Goal: Use online tool/utility

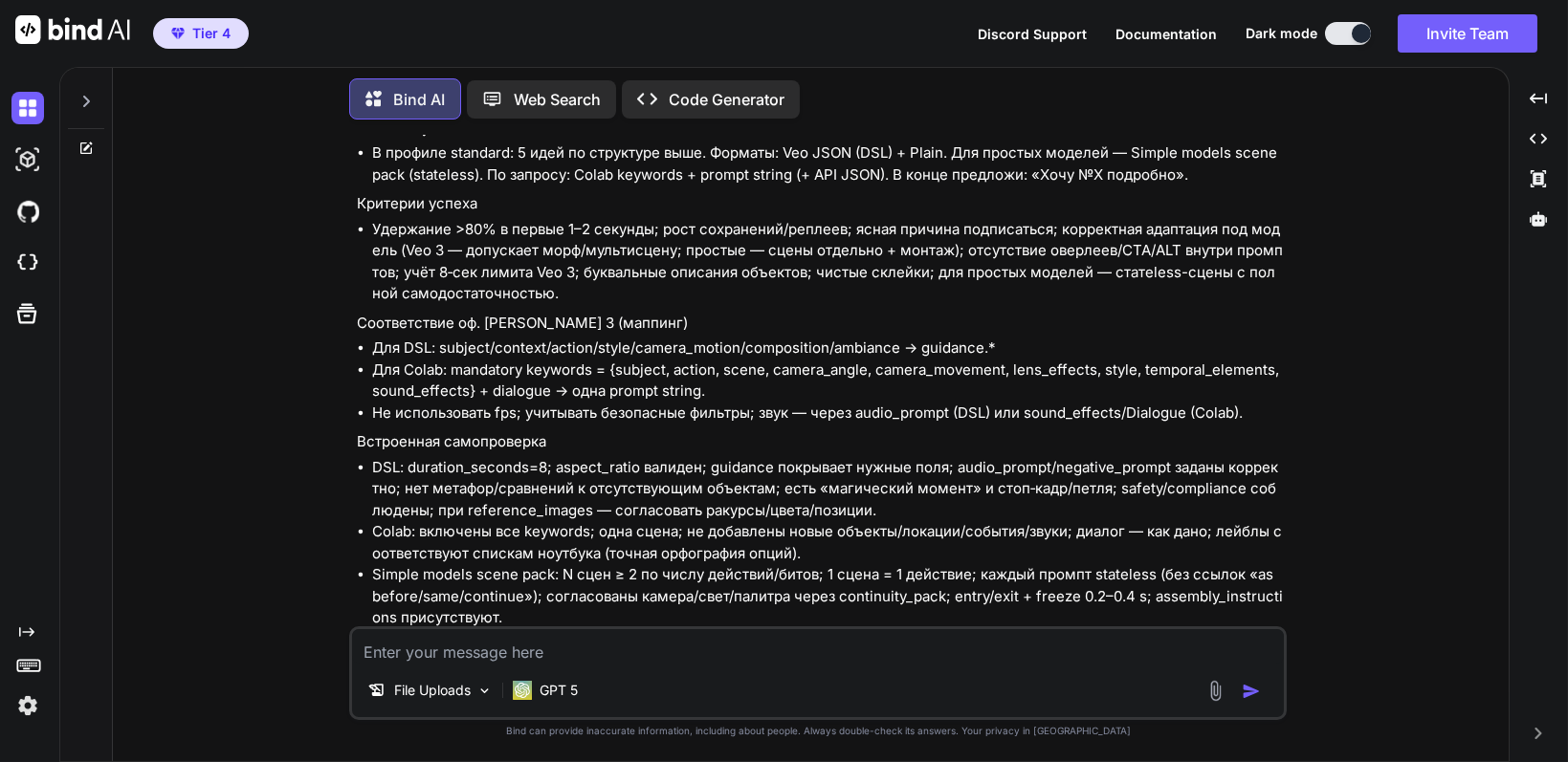
scroll to position [26113, 0]
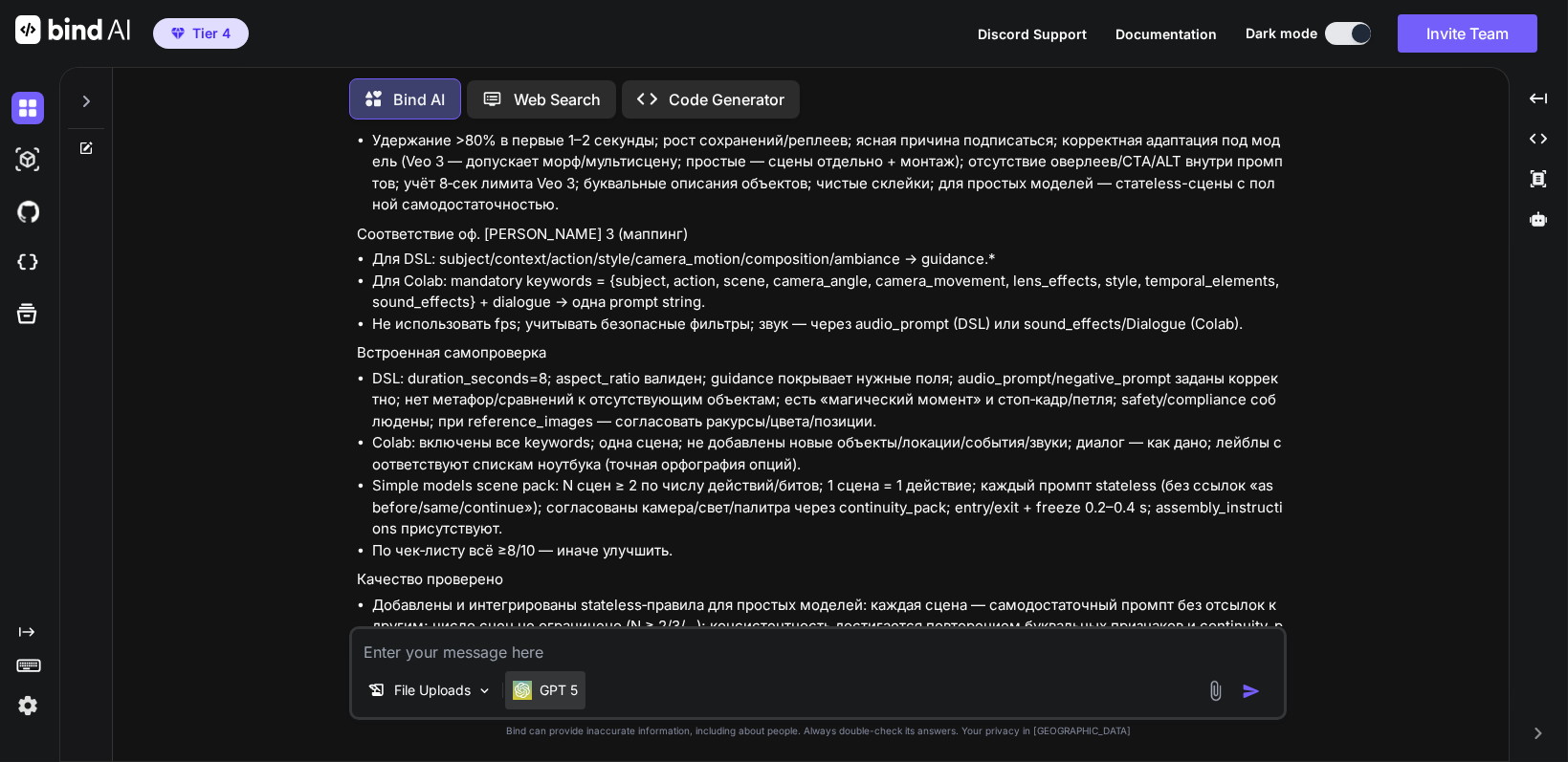
click at [556, 697] on p "GPT 5" at bounding box center [559, 690] width 39 height 19
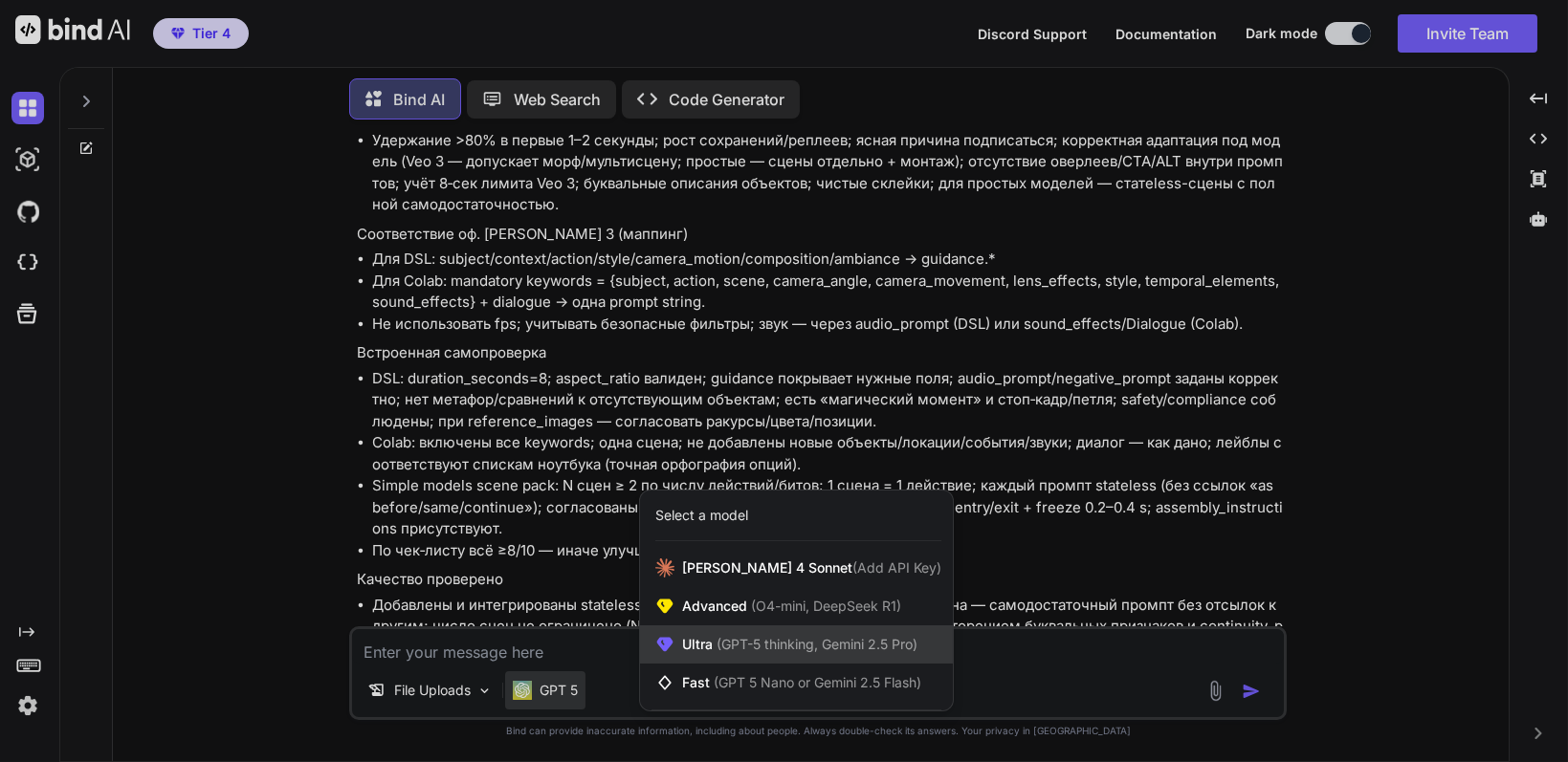
click at [712, 641] on span "Ultra (GPT-5 thinking, Gemini 2.5 Pro)" at bounding box center [799, 645] width 235 height 19
type textarea "x"
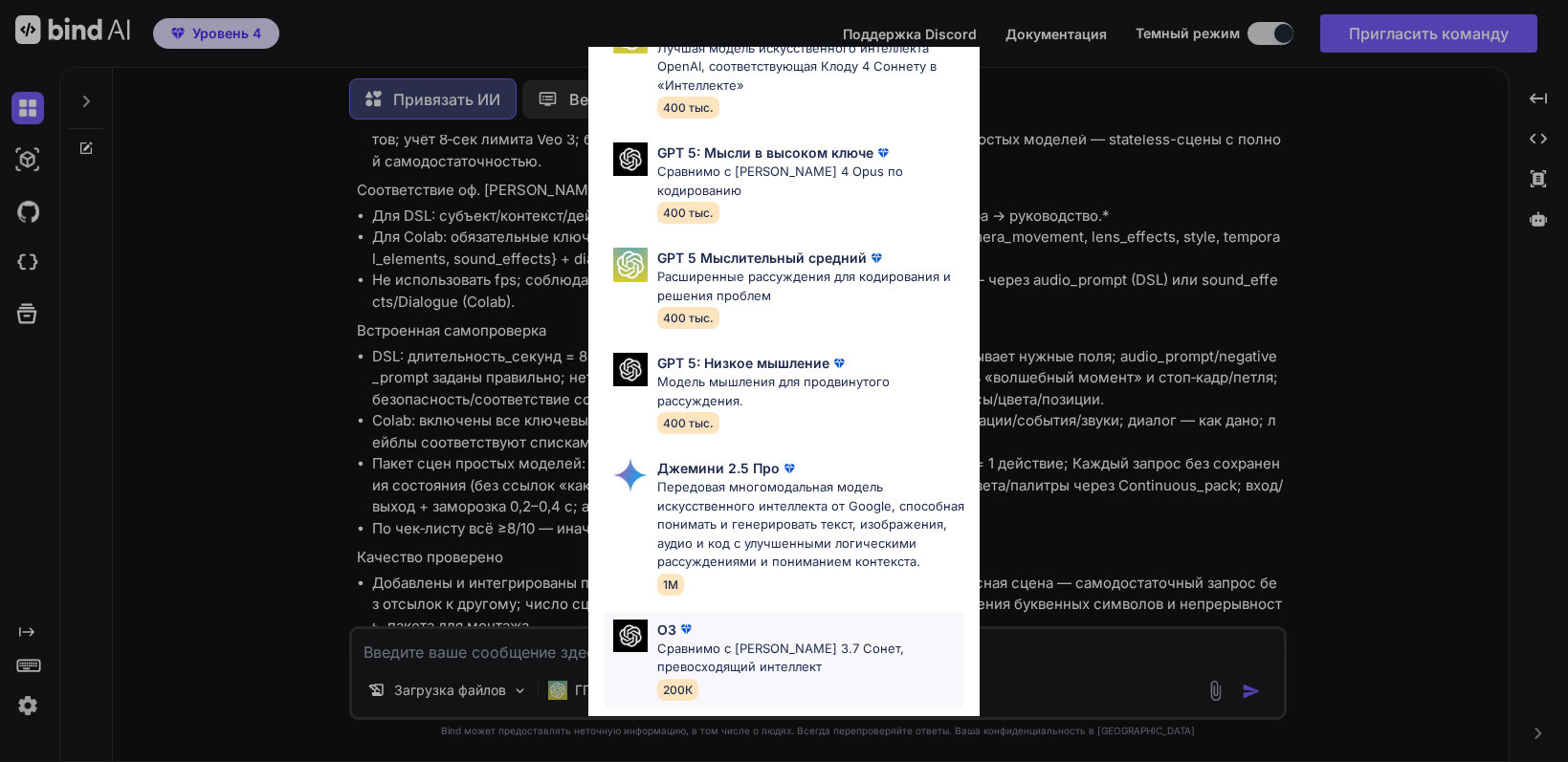
scroll to position [0, 0]
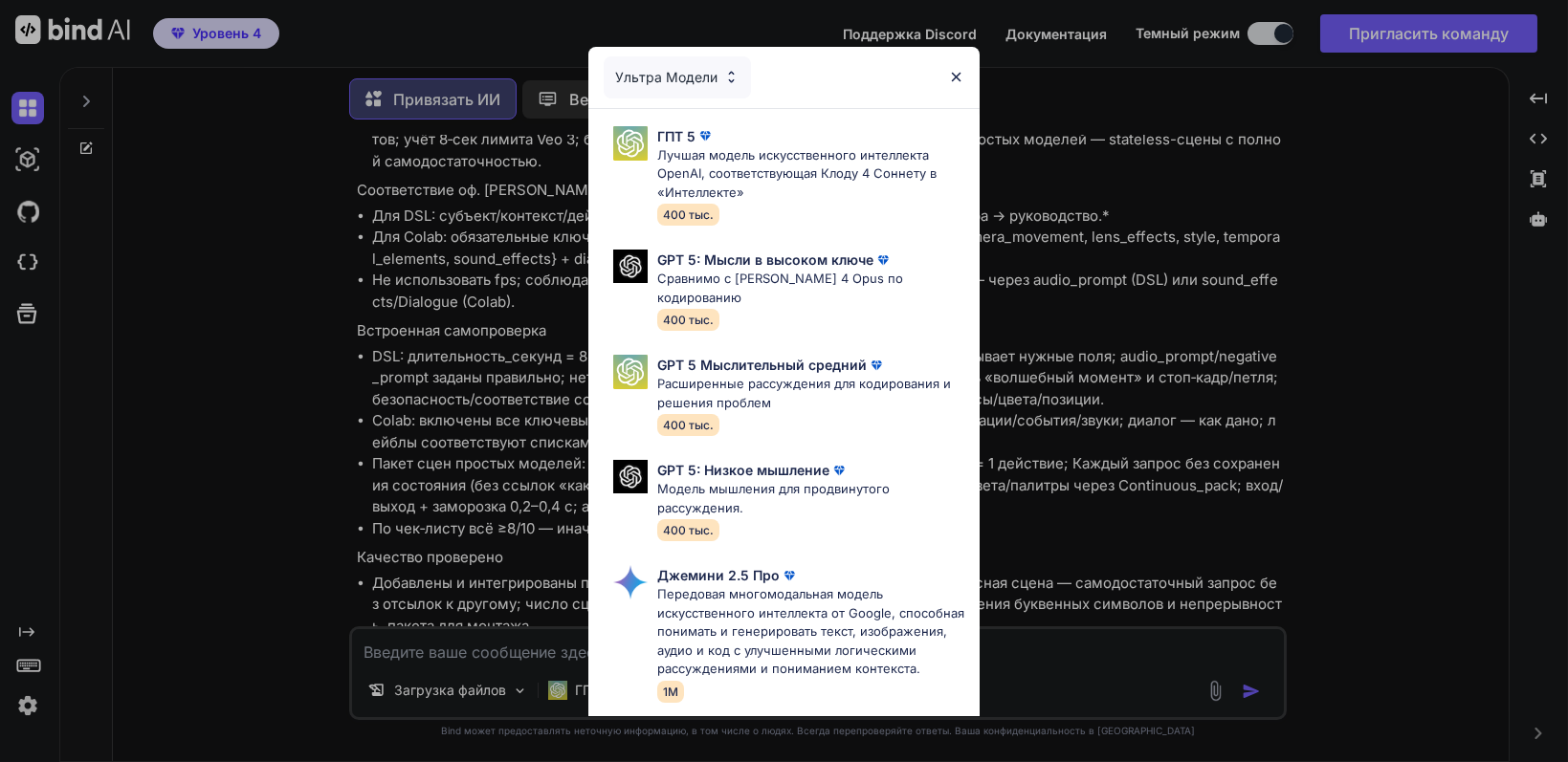
click at [725, 83] on img at bounding box center [731, 76] width 16 height 16
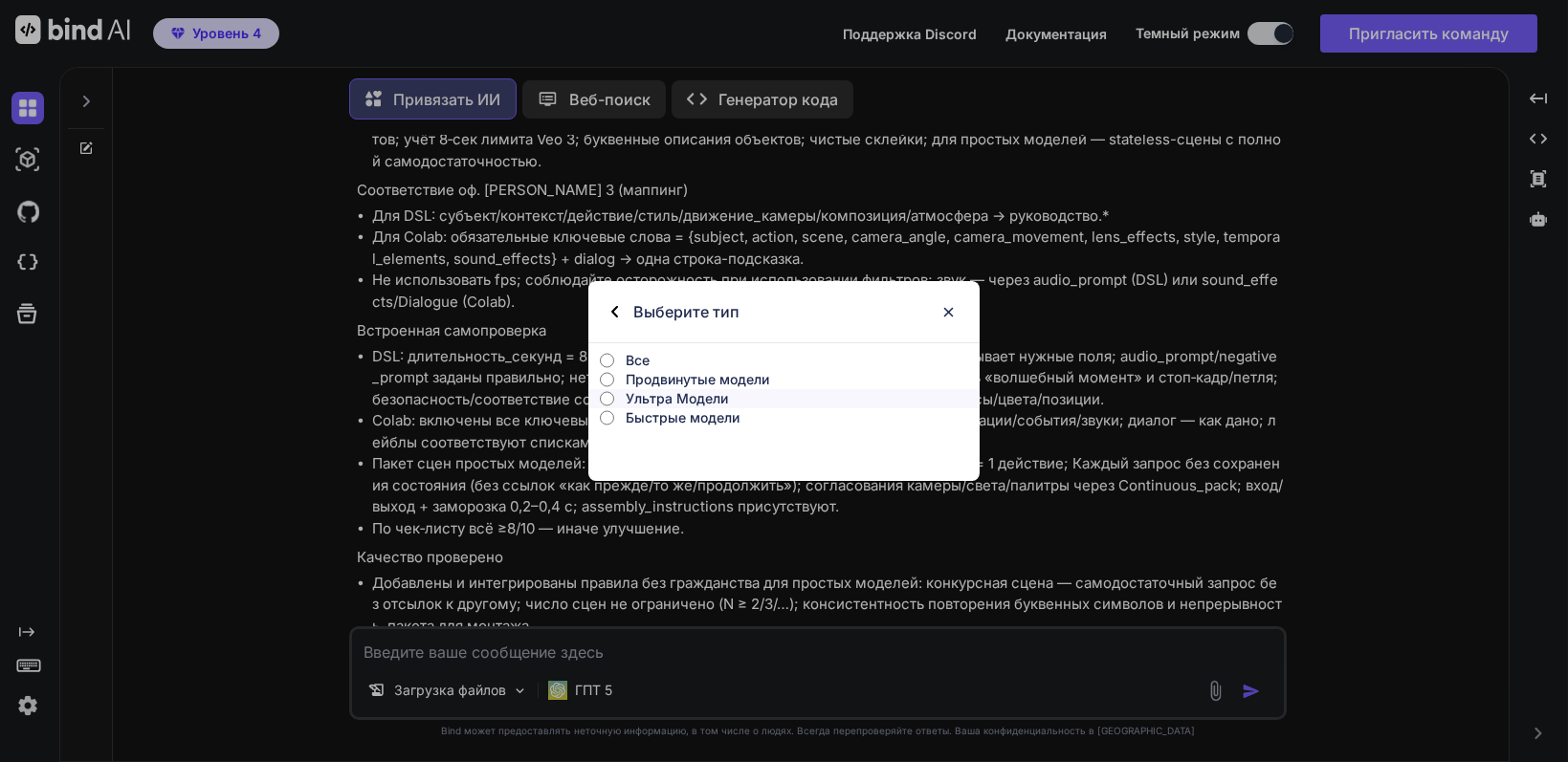
click at [637, 418] on font "Быстрые модели" at bounding box center [683, 417] width 114 height 16
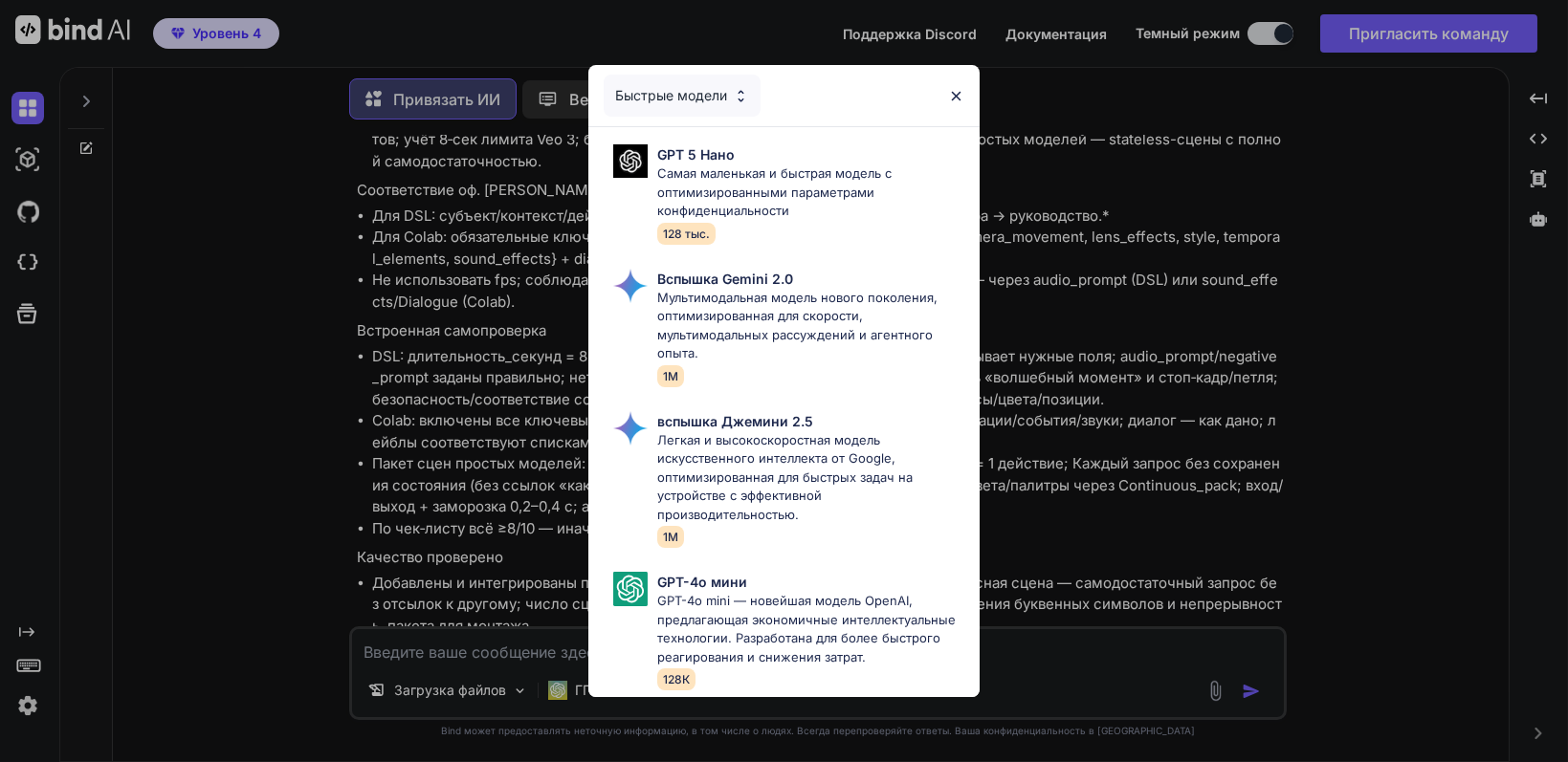
click at [683, 87] on font "Быстрые модели" at bounding box center [671, 95] width 112 height 16
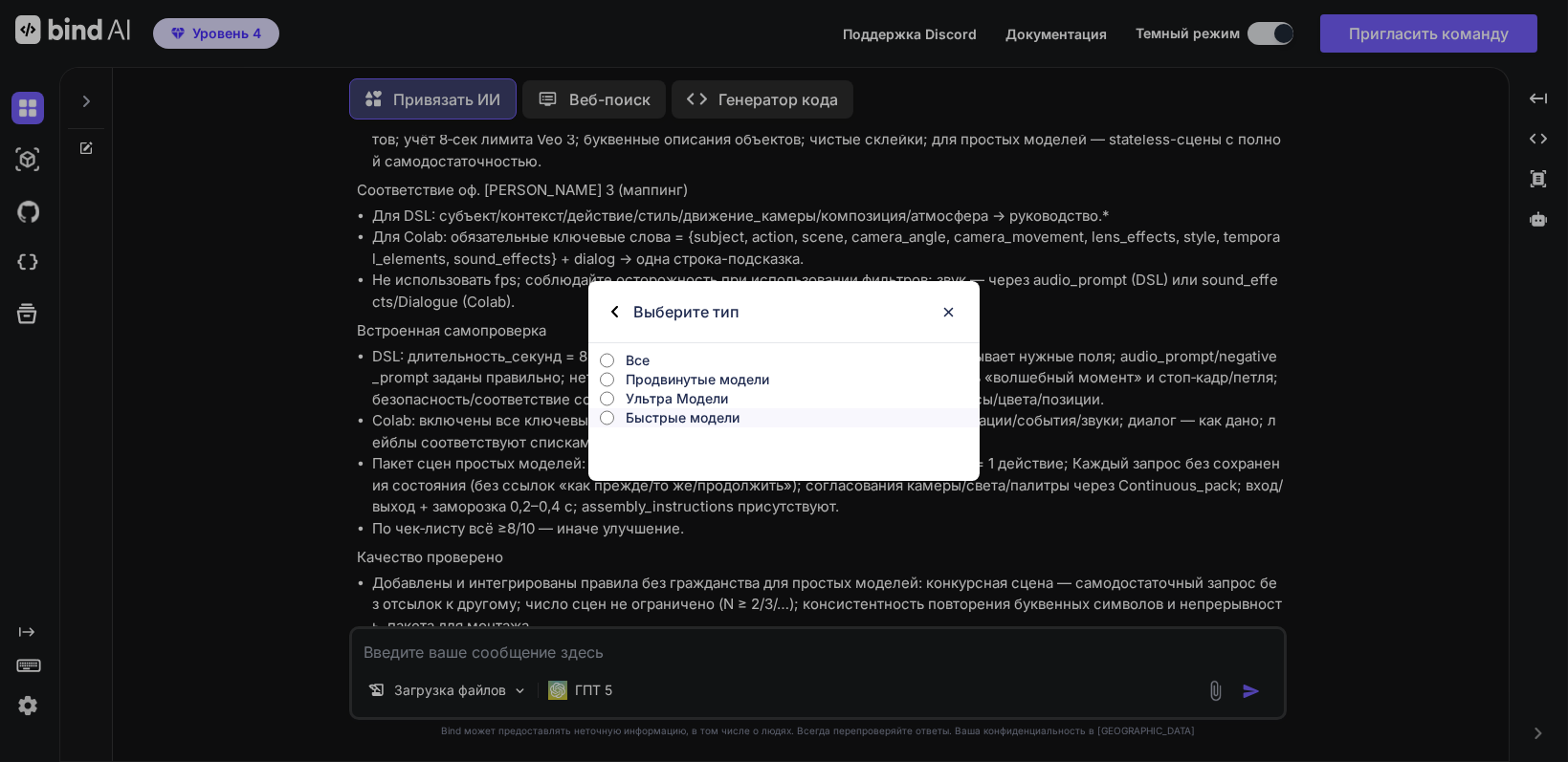
click at [659, 381] on font "Продвинутые модели" at bounding box center [697, 379] width 143 height 16
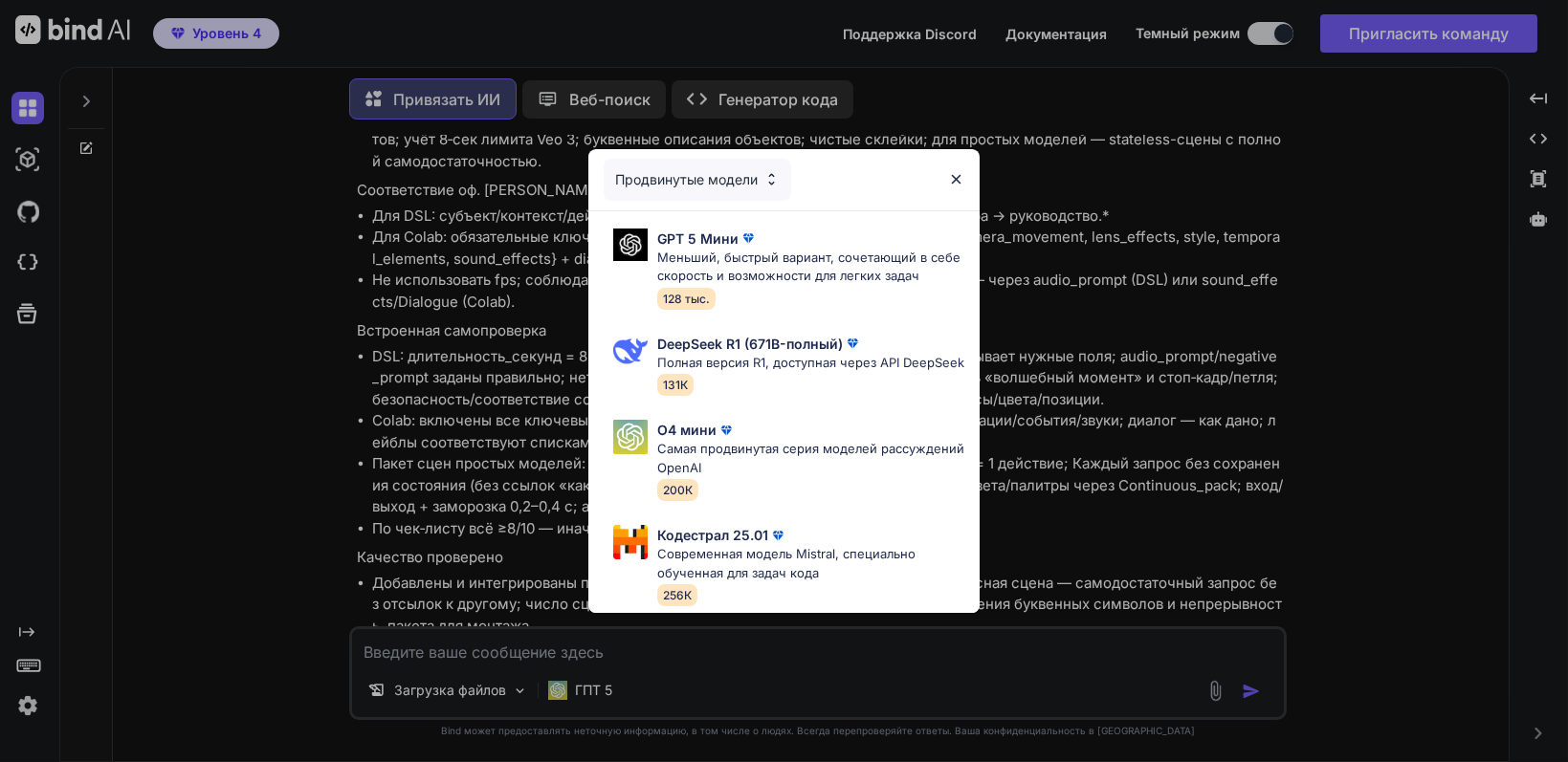
click at [744, 171] on font "Продвинутые модели" at bounding box center [686, 179] width 142 height 16
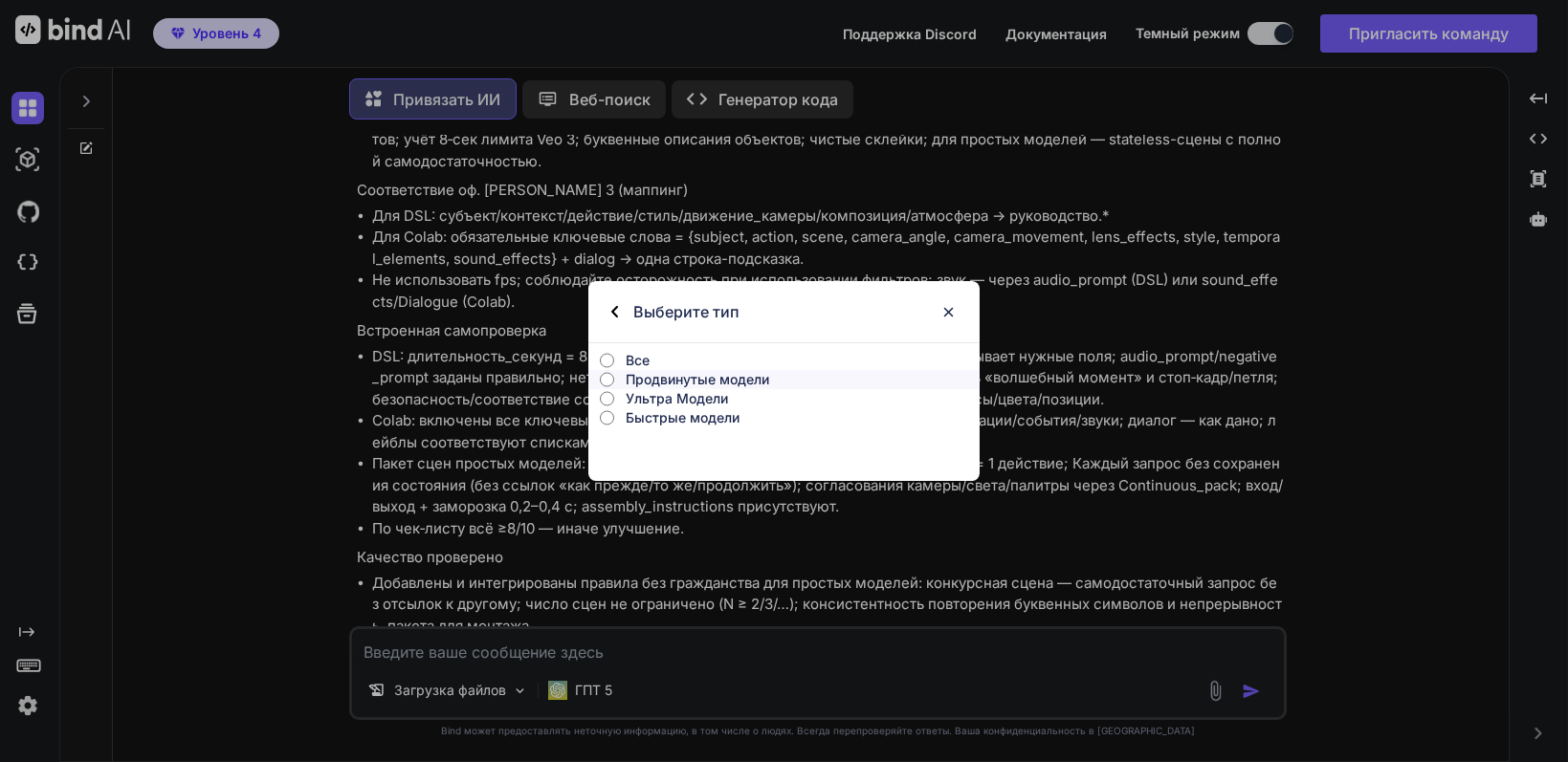
click at [634, 358] on font "Все" at bounding box center [637, 359] width 24 height 16
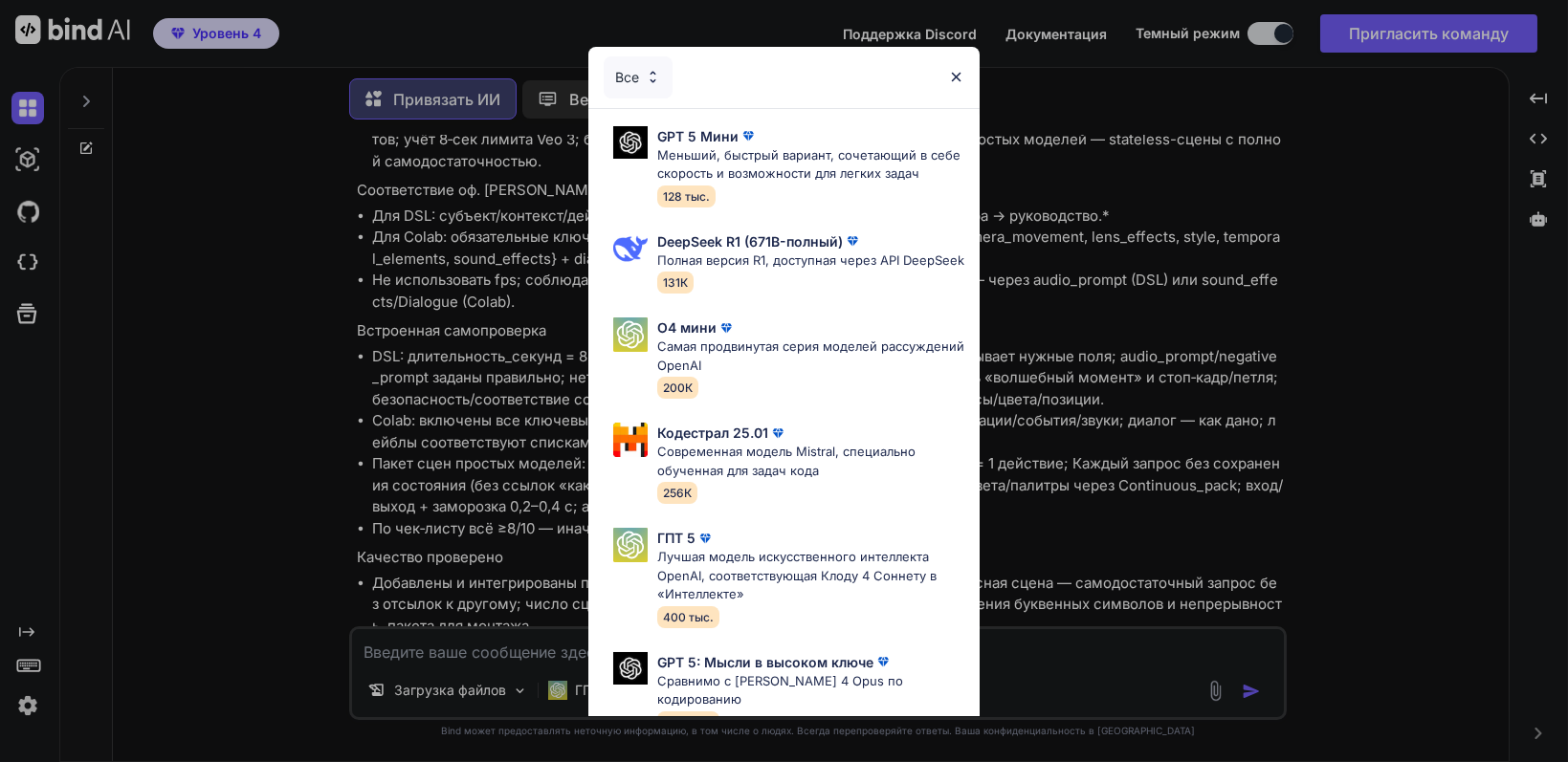
click at [957, 72] on img at bounding box center [956, 76] width 16 height 16
